Goal: Information Seeking & Learning: Learn about a topic

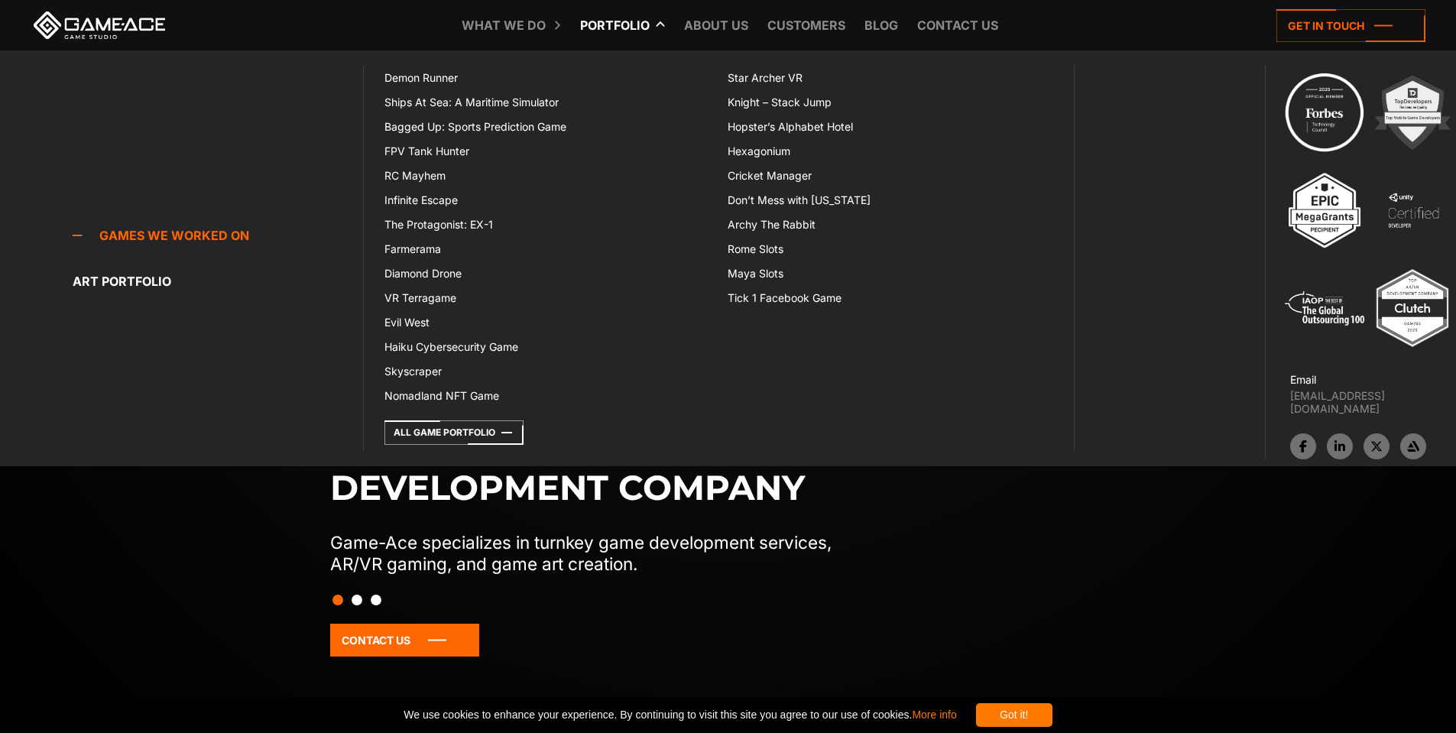
click at [624, 18] on link "Portfolio" at bounding box center [615, 25] width 85 height 50
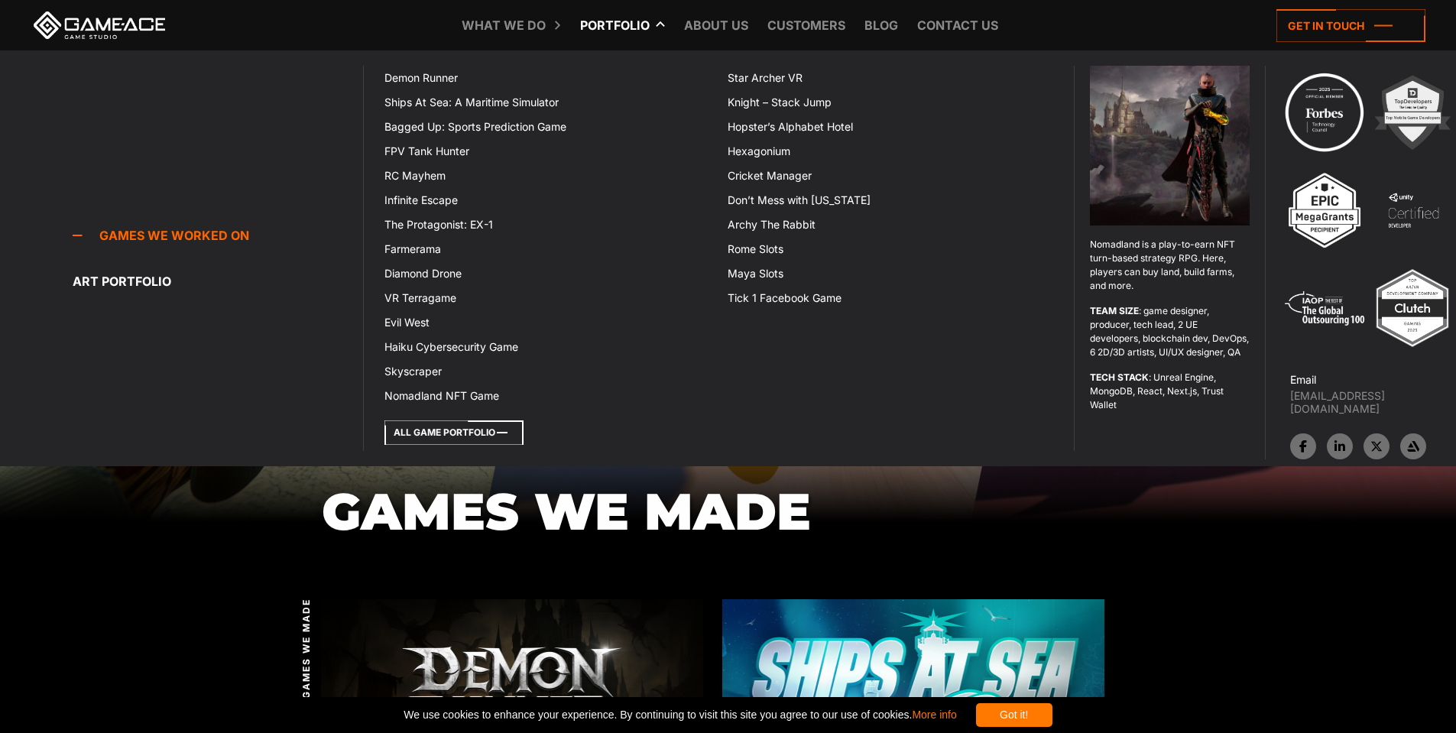
click at [482, 433] on icon at bounding box center [454, 433] width 139 height 24
click at [416, 424] on icon at bounding box center [454, 433] width 139 height 24
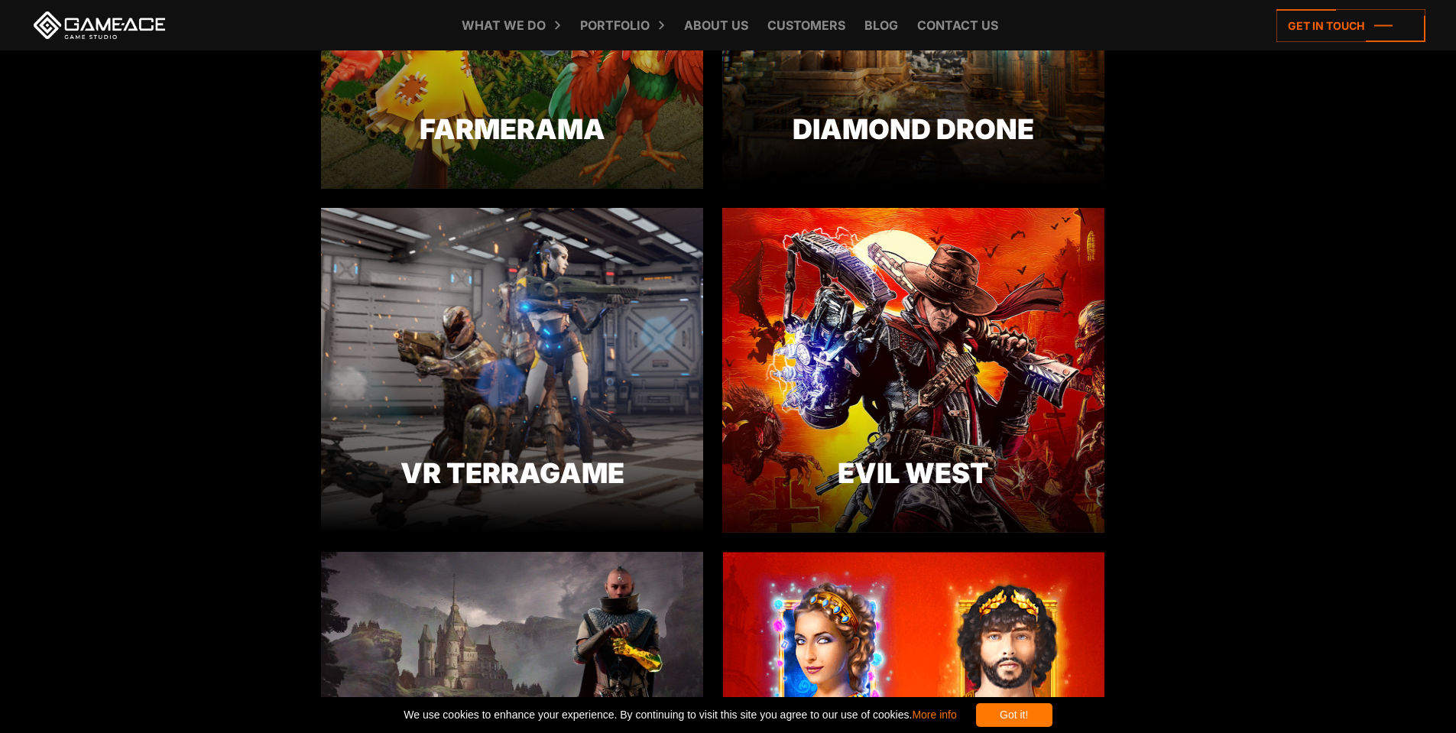
scroll to position [2116, 0]
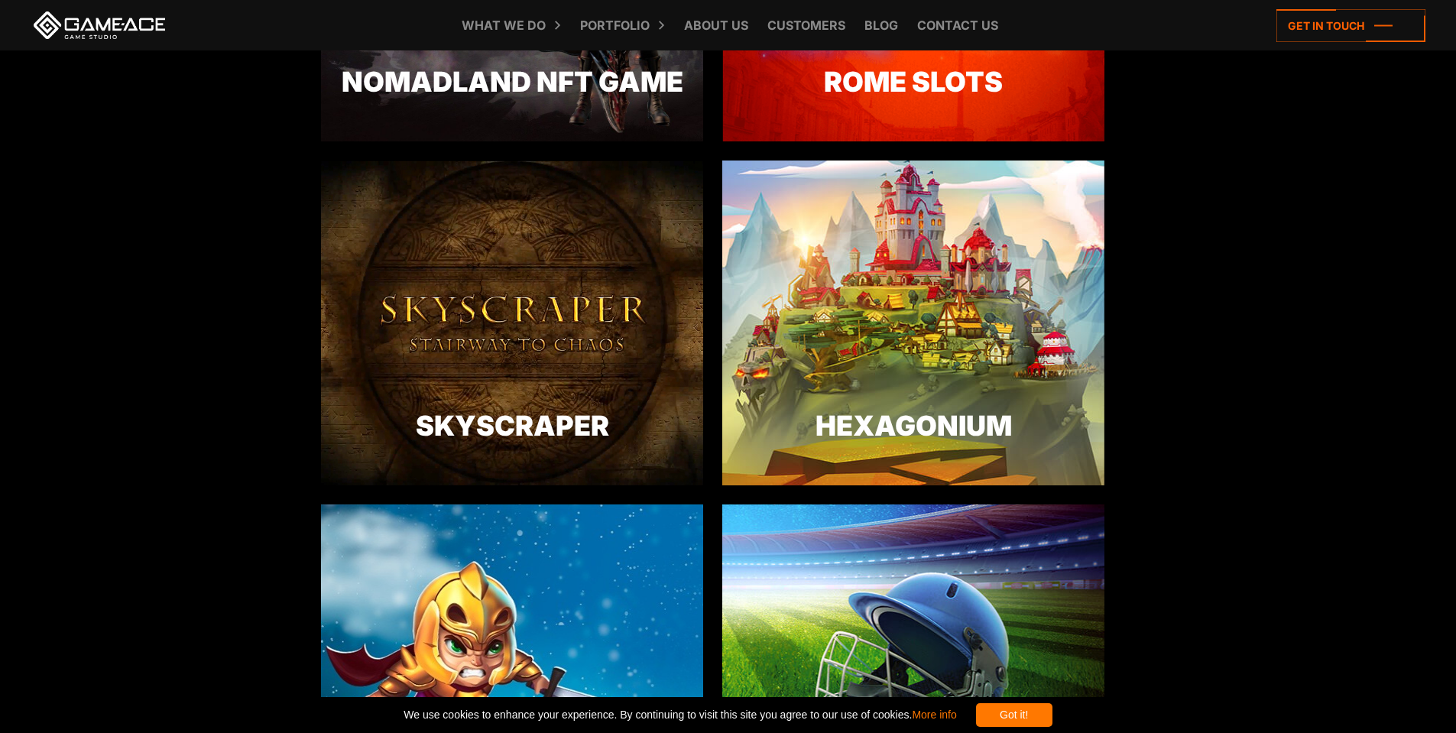
drag, startPoint x: 1284, startPoint y: 572, endPoint x: 1272, endPoint y: 338, distance: 234.3
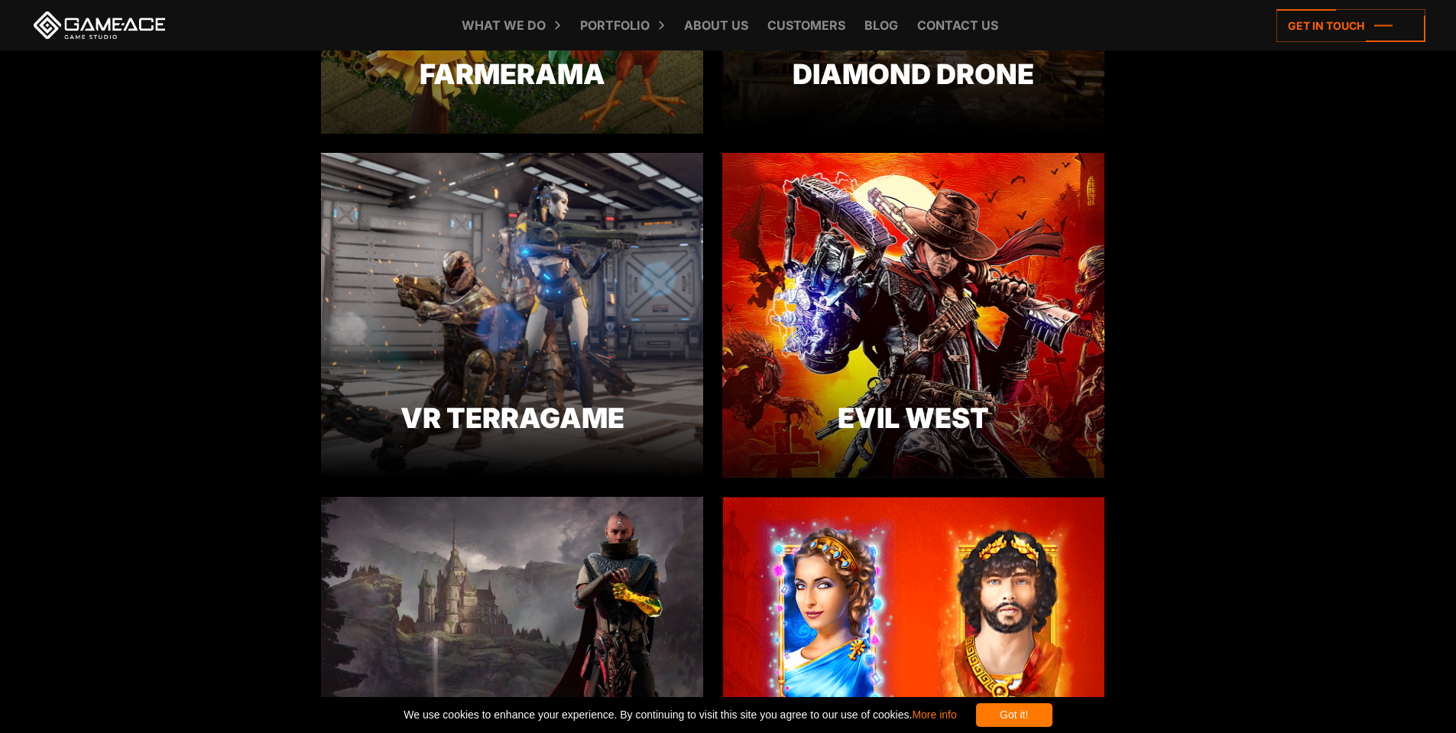
scroll to position [1882, 0]
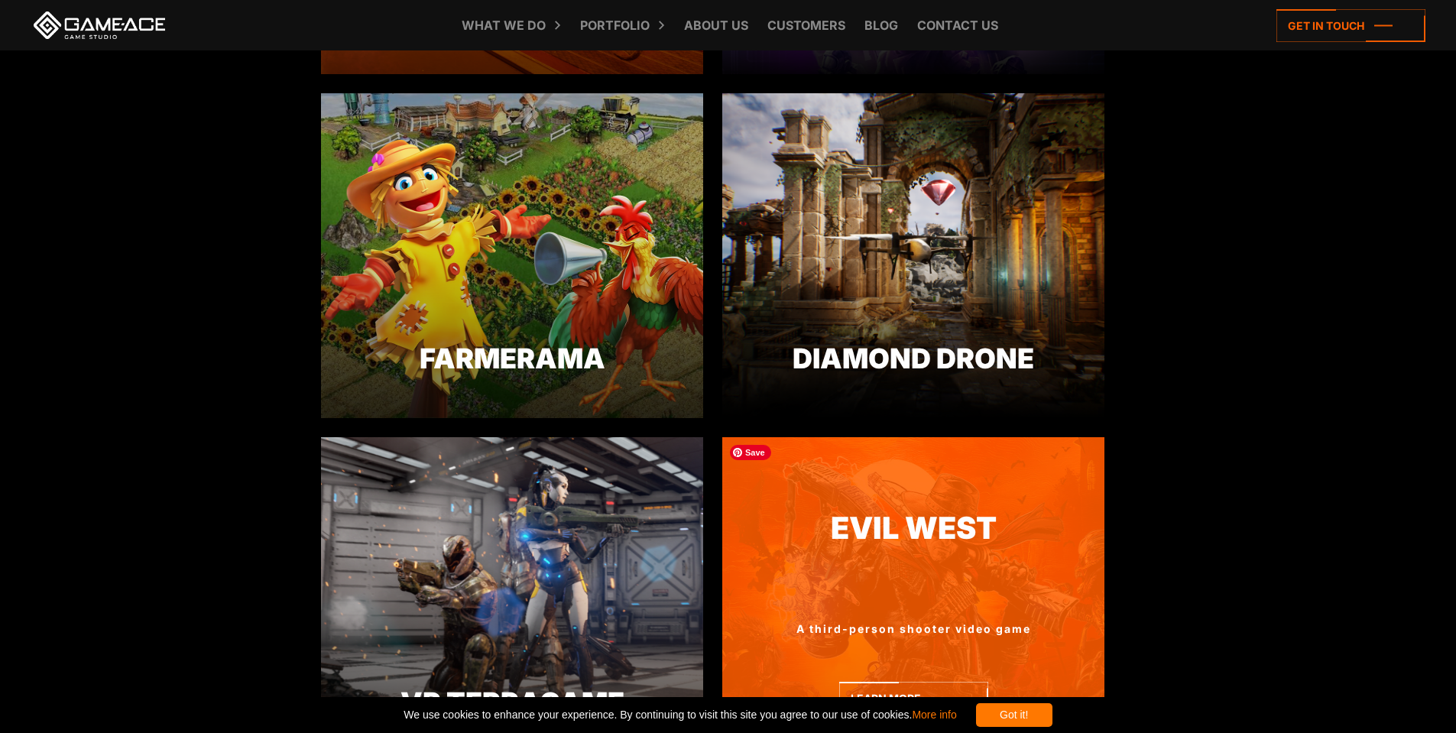
click at [986, 506] on div "Evil West A third-person shooter video game Learn more" at bounding box center [914, 599] width 382 height 325
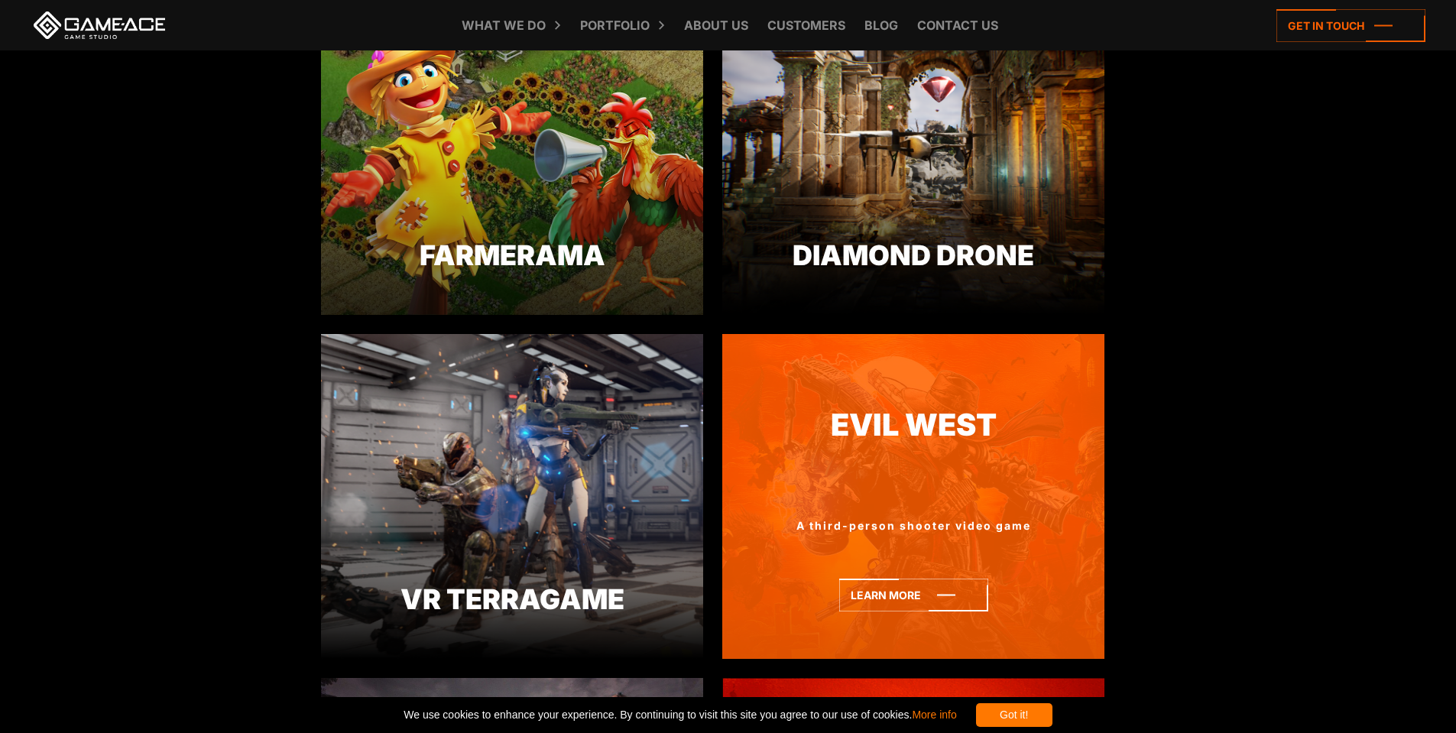
scroll to position [2010, 0]
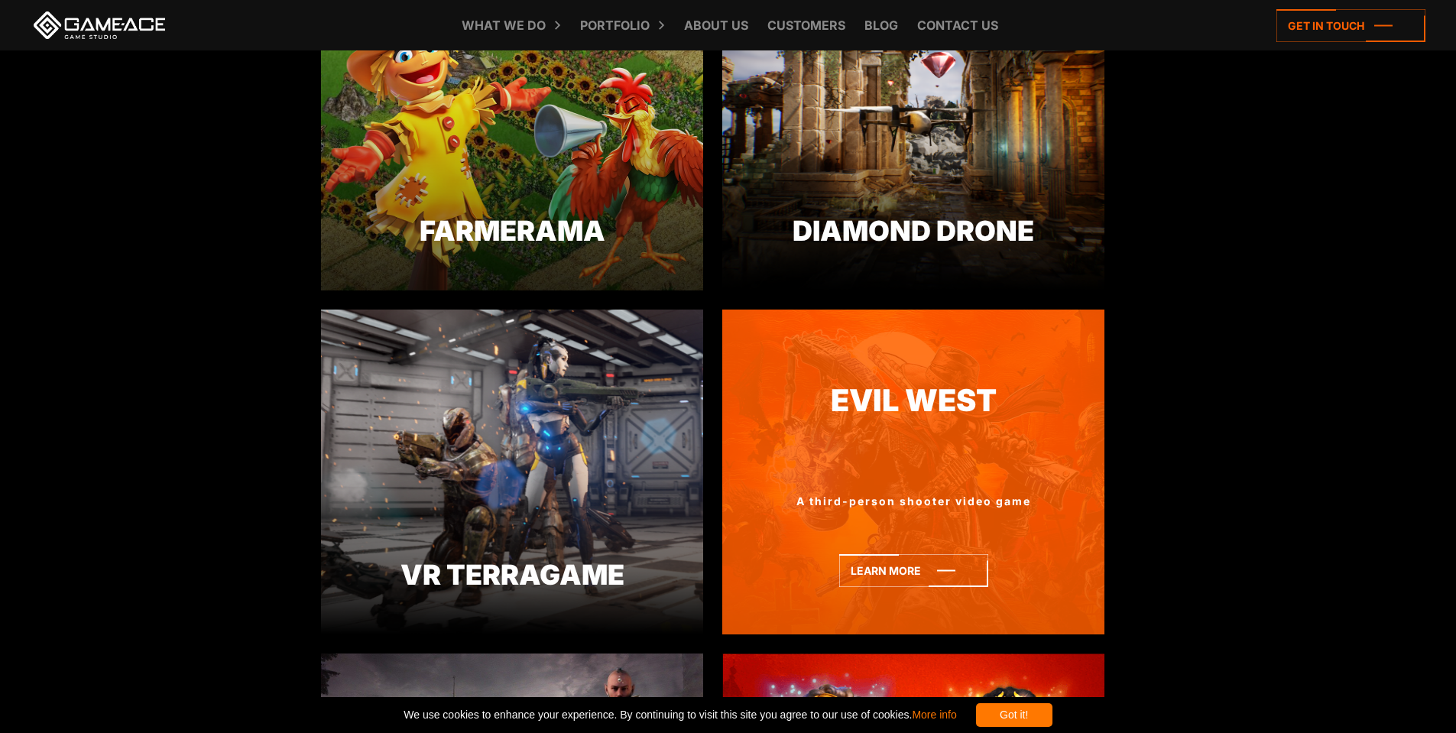
click at [924, 374] on div "Evil West A third-person shooter video game Learn more" at bounding box center [914, 472] width 382 height 325
